Goal: Communication & Community: Answer question/provide support

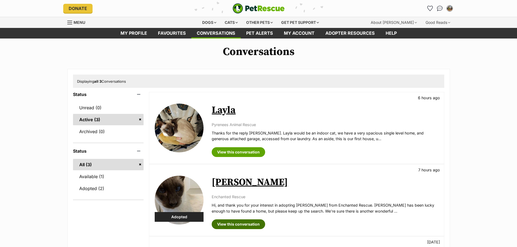
click at [252, 225] on link "View this conversation" at bounding box center [238, 224] width 53 height 10
click at [176, 131] on img at bounding box center [179, 128] width 49 height 49
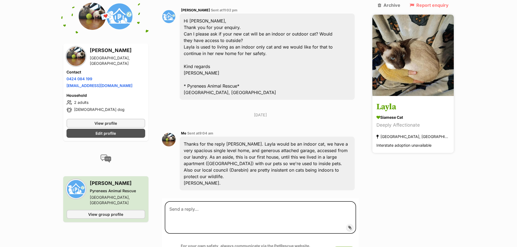
click at [416, 101] on h3 "Layla" at bounding box center [412, 107] width 73 height 12
